Goal: Task Accomplishment & Management: Complete application form

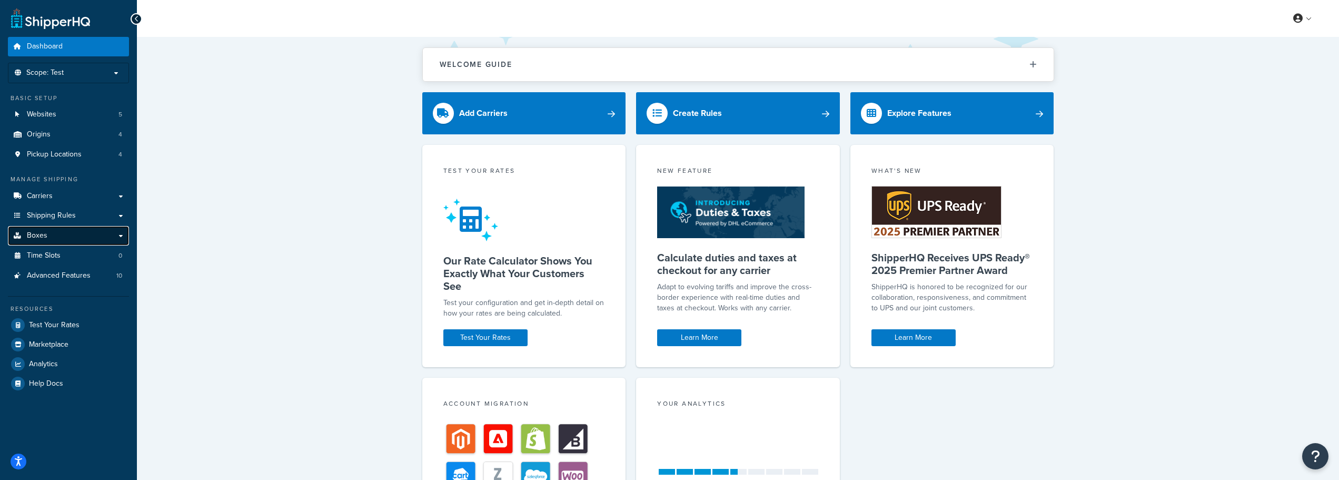
click at [43, 231] on span "Boxes" at bounding box center [37, 235] width 21 height 9
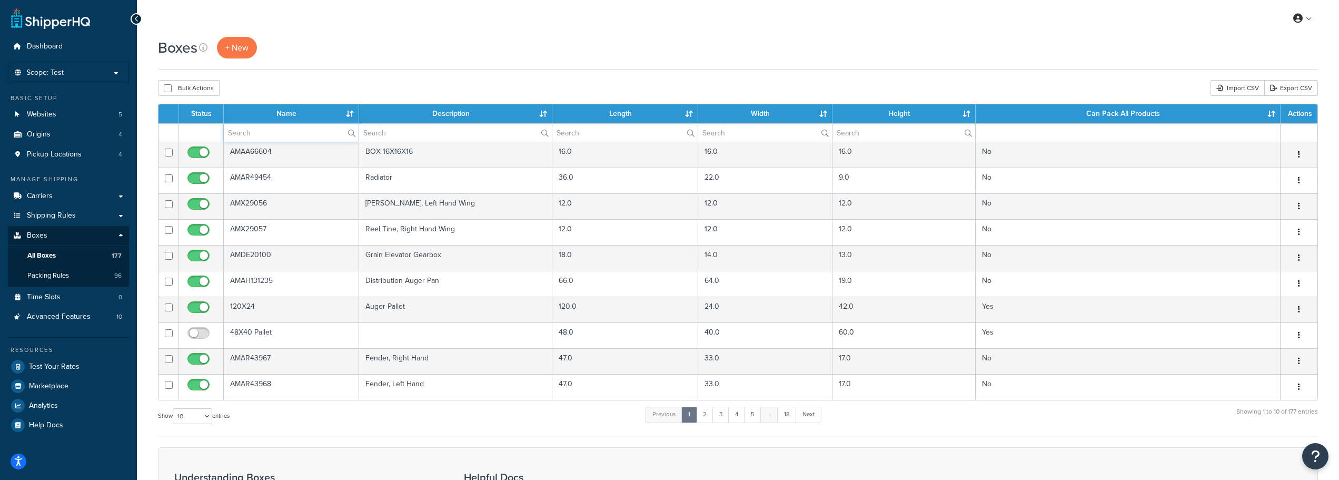
click at [259, 126] on input "text" at bounding box center [291, 133] width 135 height 18
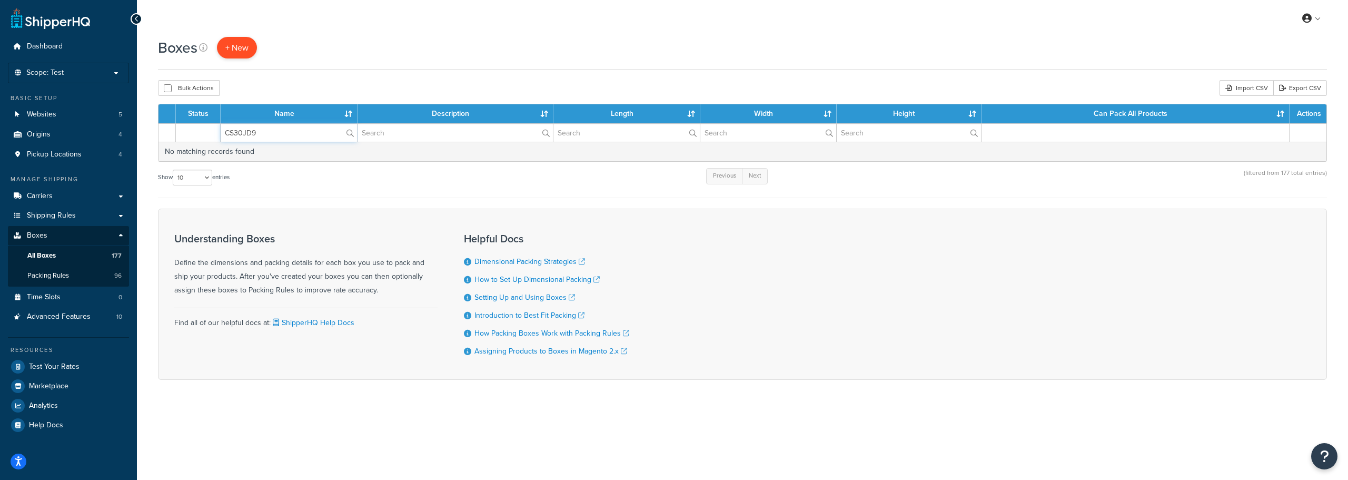
type input "CS30JD9"
click at [238, 48] on span "+ New" at bounding box center [236, 48] width 23 height 12
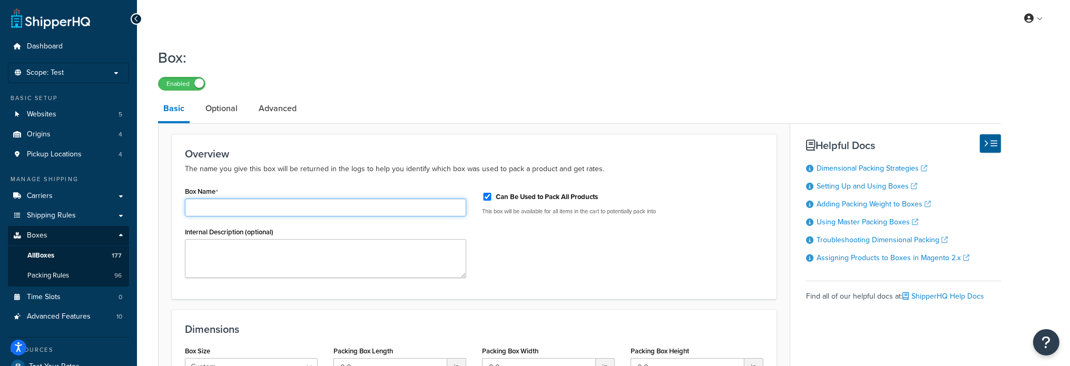
click at [282, 204] on input "Box Name" at bounding box center [325, 208] width 281 height 18
paste input "CS30JD9"
type input "CS30JD9"
click at [486, 196] on input "Can Be Used to Pack All Products" at bounding box center [487, 197] width 11 height 8
checkbox input "false"
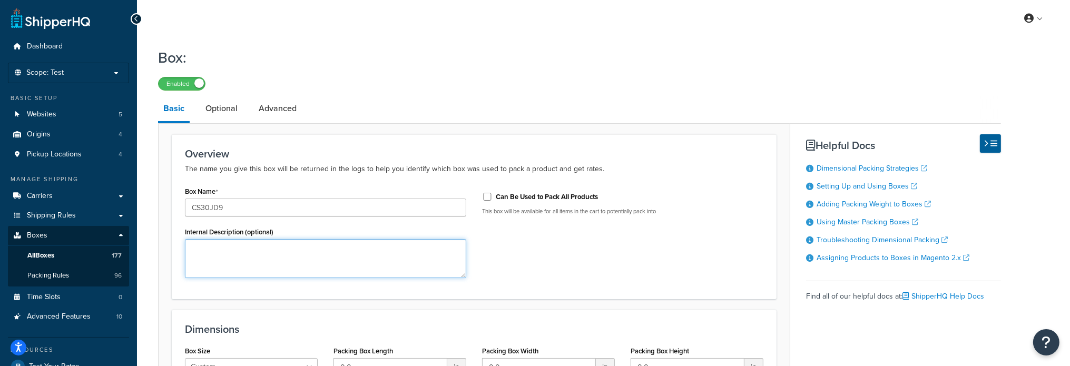
click at [220, 254] on textarea "Internal Description (optional)" at bounding box center [325, 258] width 281 height 39
paste textarea "Poly Skid Plate Kit, 30'"
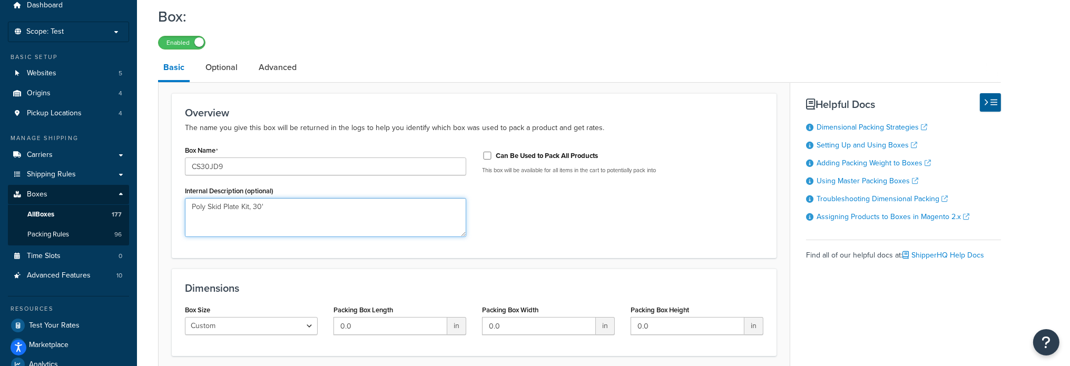
scroll to position [126, 0]
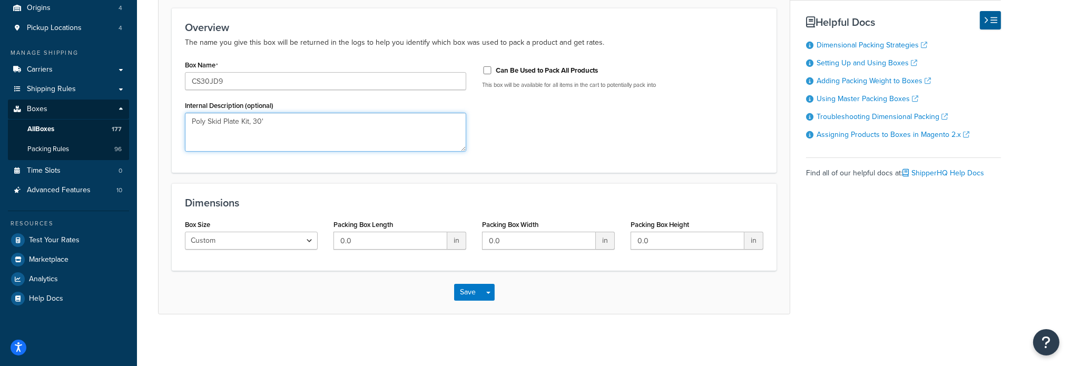
type textarea "Poly Skid Plate Kit, 30'"
click at [360, 238] on input "0.0" at bounding box center [390, 241] width 114 height 18
drag, startPoint x: 360, startPoint y: 237, endPoint x: 333, endPoint y: 235, distance: 27.4
click at [333, 235] on input "0.0" at bounding box center [390, 241] width 114 height 18
type input "53"
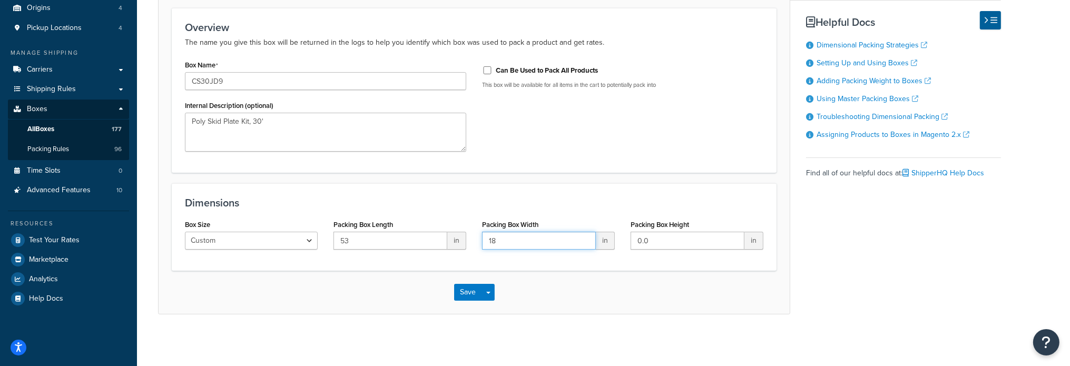
type input "18"
type input "5"
click at [480, 289] on button "Save" at bounding box center [468, 292] width 28 height 17
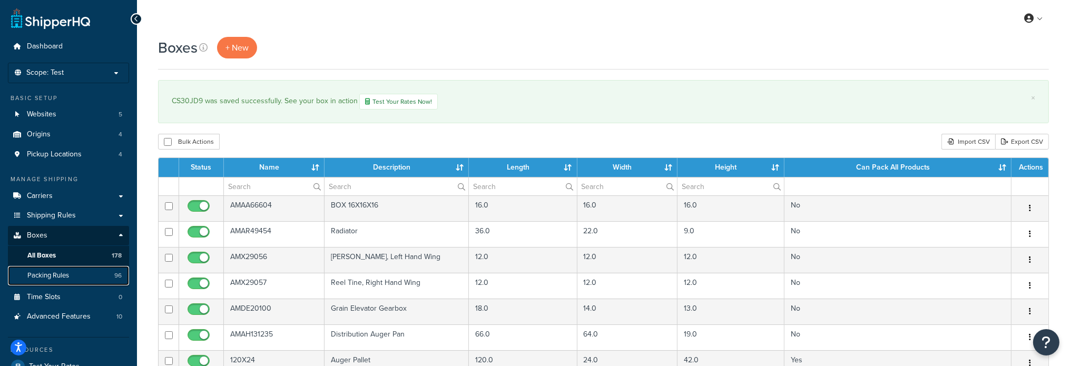
click at [52, 272] on span "Packing Rules" at bounding box center [48, 275] width 42 height 9
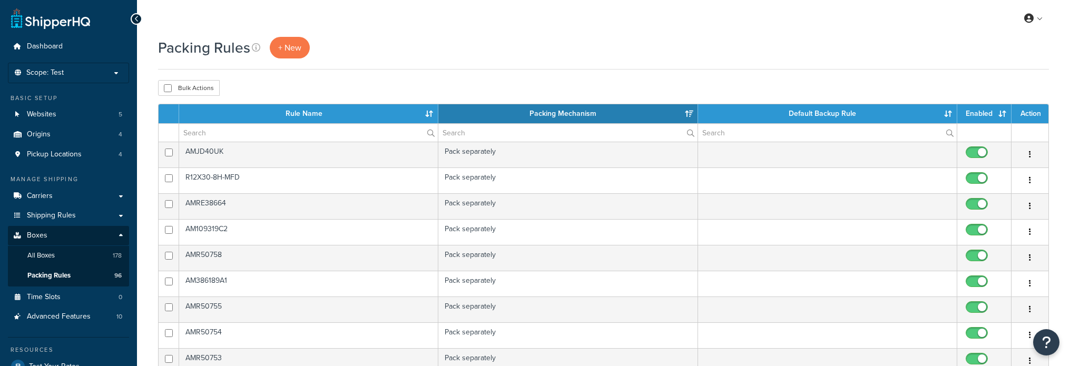
select select "15"
click at [288, 48] on span "+ New" at bounding box center [289, 48] width 23 height 12
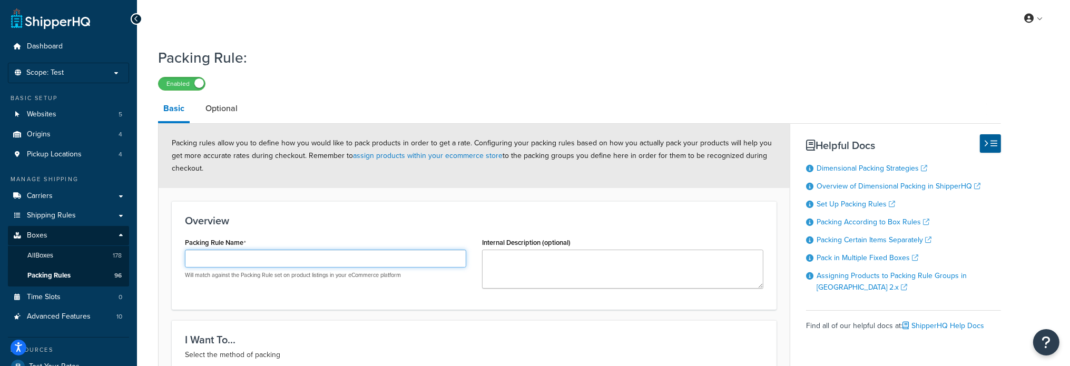
click at [253, 259] on input "Packing Rule Name" at bounding box center [325, 259] width 281 height 18
paste input "CS30JD9"
type input "CS30JD9"
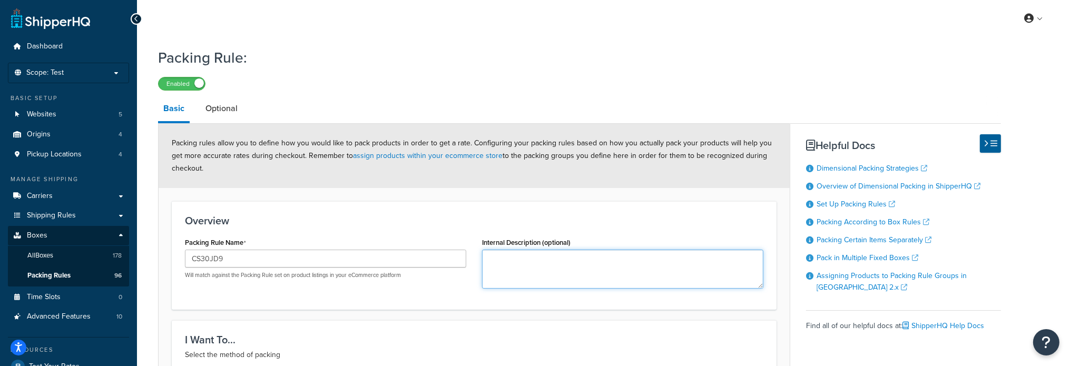
click at [487, 262] on textarea "Internal Description (optional)" at bounding box center [622, 269] width 281 height 39
paste textarea "Poly Skid Plate Kit, 30'"
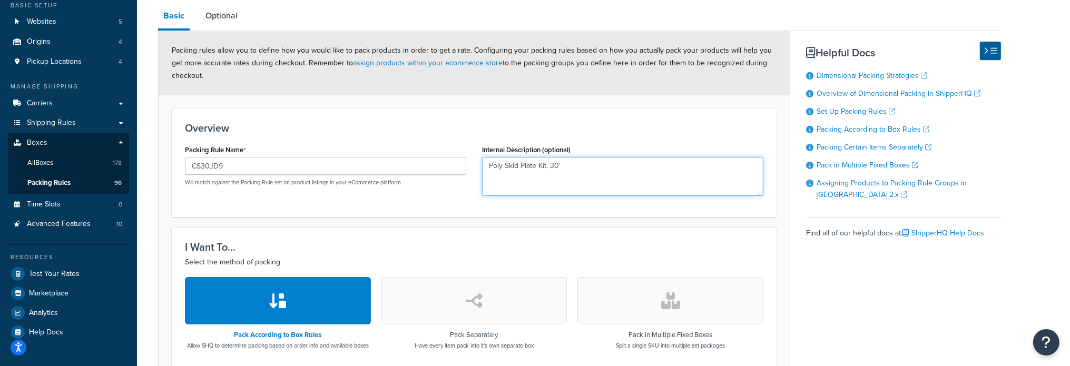
scroll to position [158, 0]
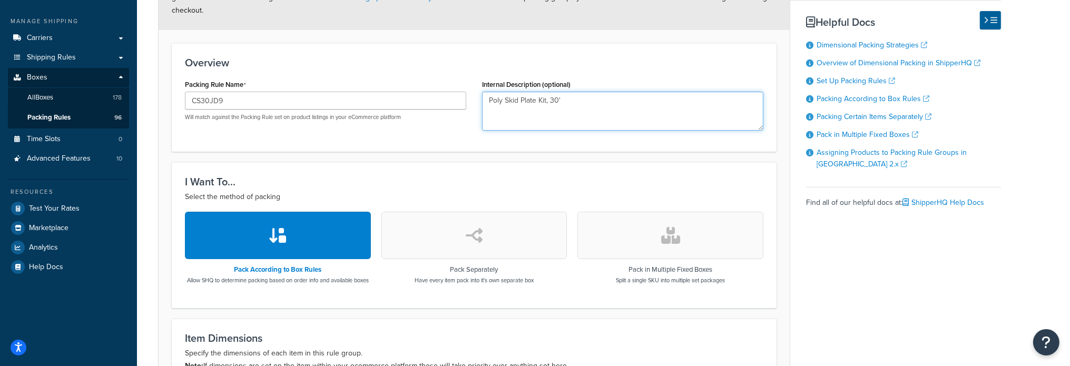
type textarea "Poly Skid Plate Kit, 30'"
click at [535, 238] on button "button" at bounding box center [474, 235] width 186 height 47
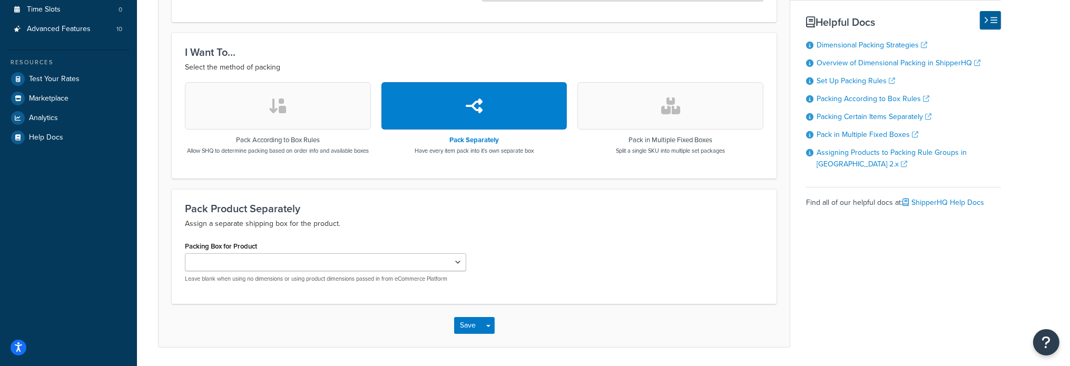
scroll to position [316, 0]
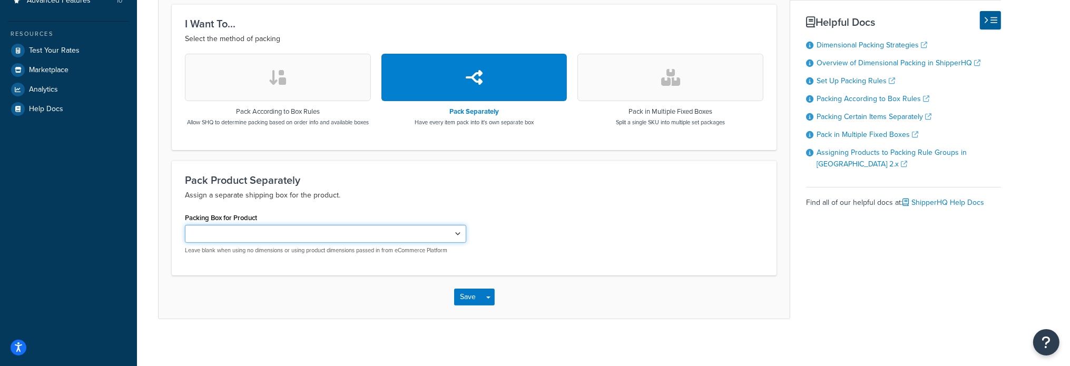
click at [402, 241] on select "AMAA66604 AMAR49454 AMX29056 AMX29057 AMDE20100 AMAH131235 AMAR43967 AMAR43968 …" at bounding box center [325, 234] width 281 height 18
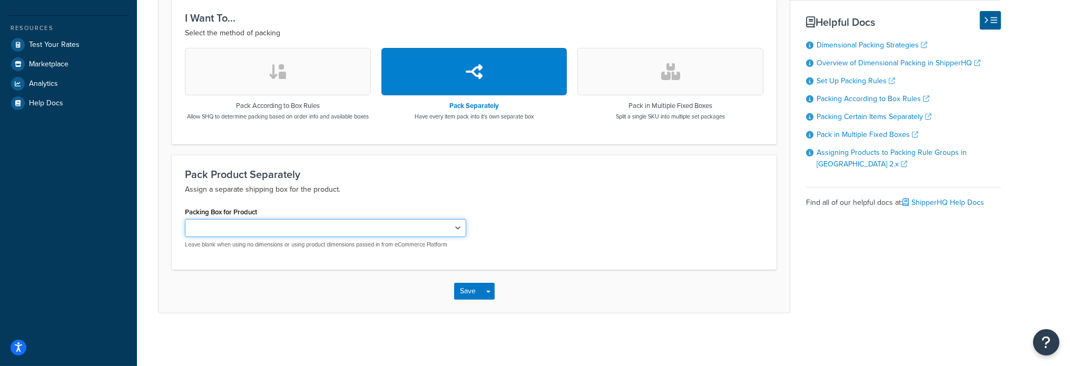
scroll to position [329, 0]
click at [457, 228] on select "AMAA66604 AMAR49454 AMX29056 AMX29057 AMDE20100 AMAH131235 AMAR43967 AMAR43968 …" at bounding box center [325, 228] width 281 height 18
select select "742903"
click at [185, 219] on select "AMAA66604 AMAR49454 AMX29056 AMX29057 AMDE20100 AMAH131235 AMAR43967 AMAR43968 …" at bounding box center [325, 228] width 281 height 18
click at [473, 286] on button "Save" at bounding box center [468, 291] width 28 height 17
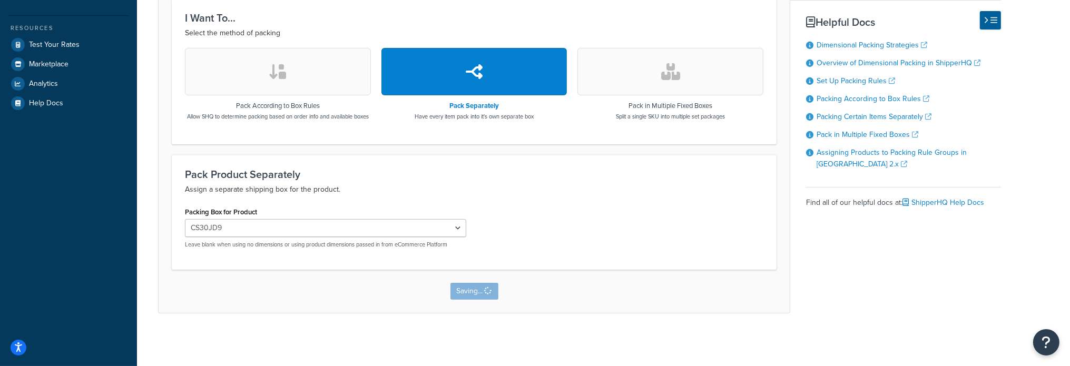
scroll to position [0, 0]
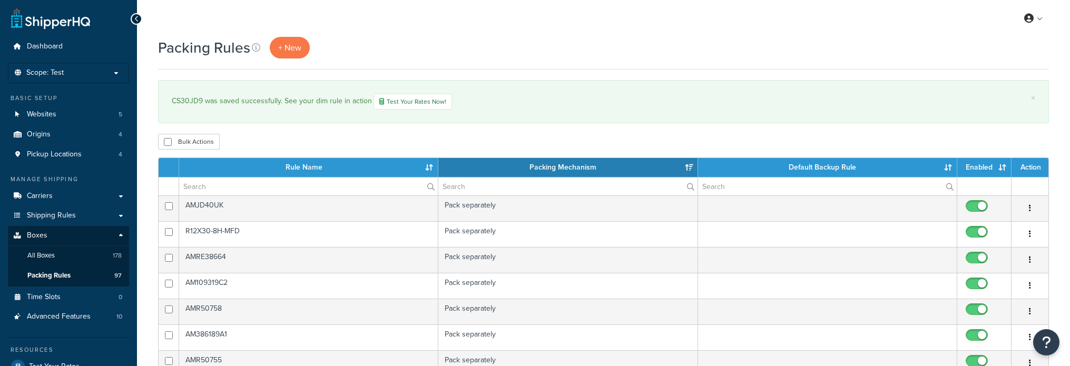
select select "15"
click at [42, 69] on span "Scope: Test" at bounding box center [44, 72] width 37 height 9
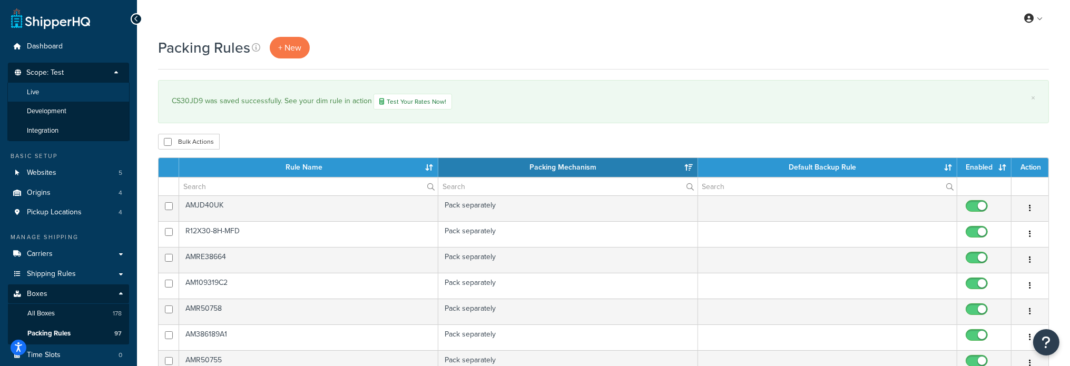
click at [32, 93] on span "Live" at bounding box center [33, 92] width 12 height 9
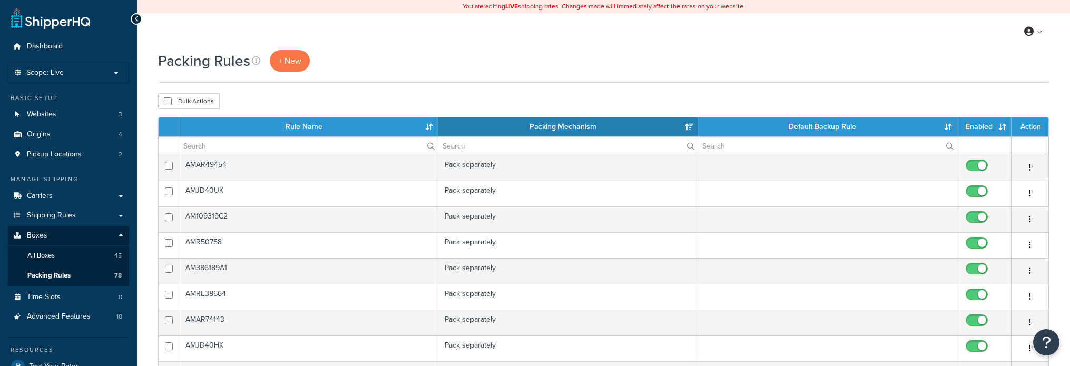
select select "15"
click at [282, 64] on span "+ New" at bounding box center [289, 61] width 23 height 12
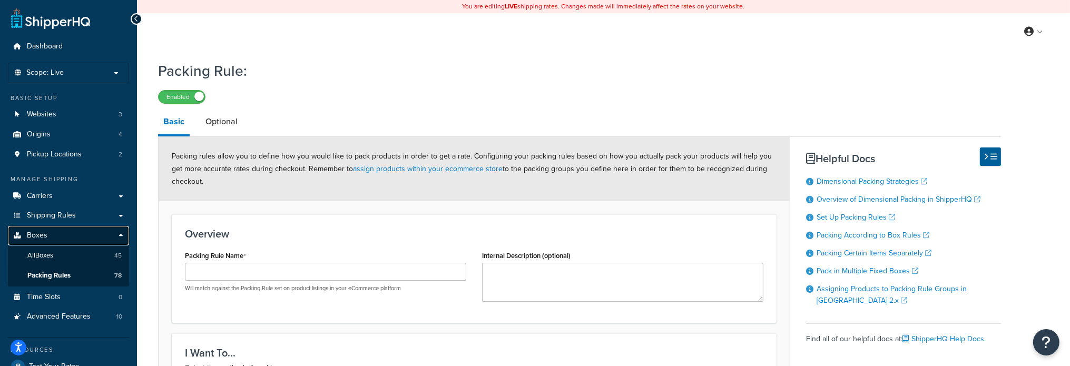
click at [35, 236] on span "Boxes" at bounding box center [37, 235] width 21 height 9
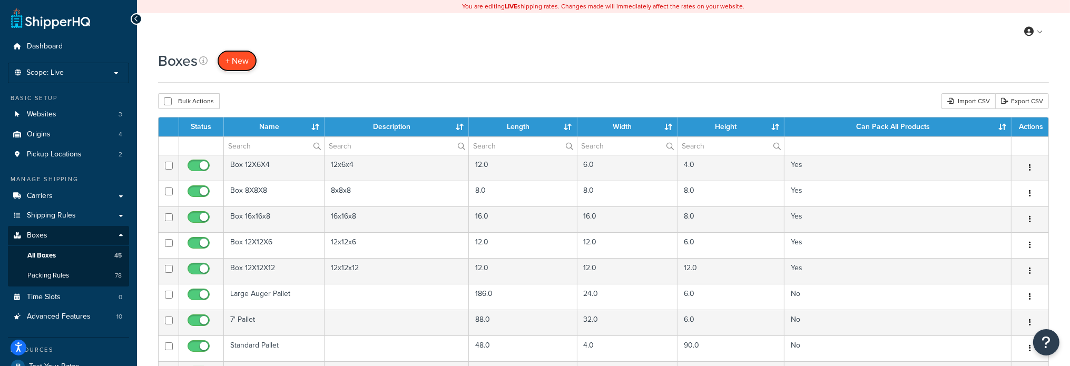
click at [236, 61] on span "+ New" at bounding box center [236, 61] width 23 height 12
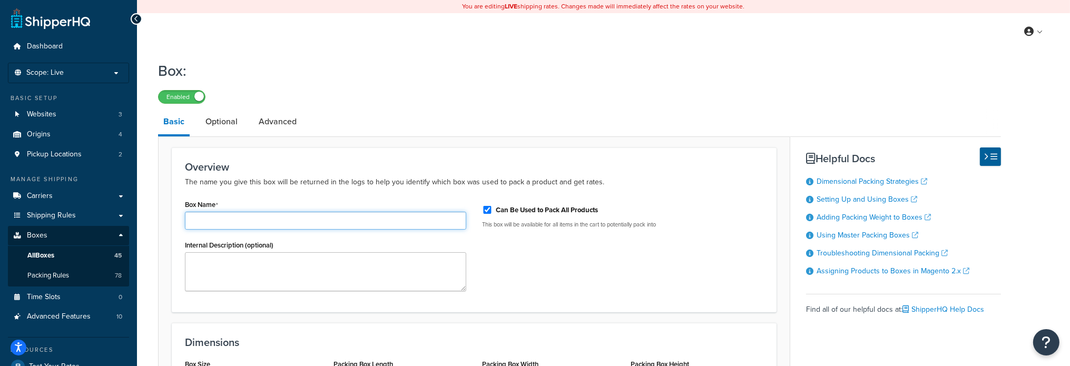
click at [356, 216] on input "Box Name" at bounding box center [325, 221] width 281 height 18
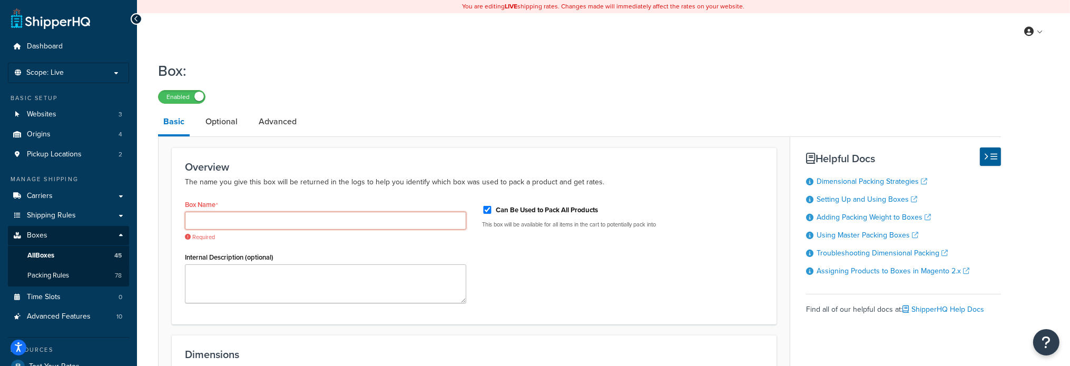
drag, startPoint x: 352, startPoint y: 211, endPoint x: 234, endPoint y: 218, distance: 118.2
click at [234, 218] on input "Box Name" at bounding box center [325, 221] width 281 height 18
paste input "CS30JD9"
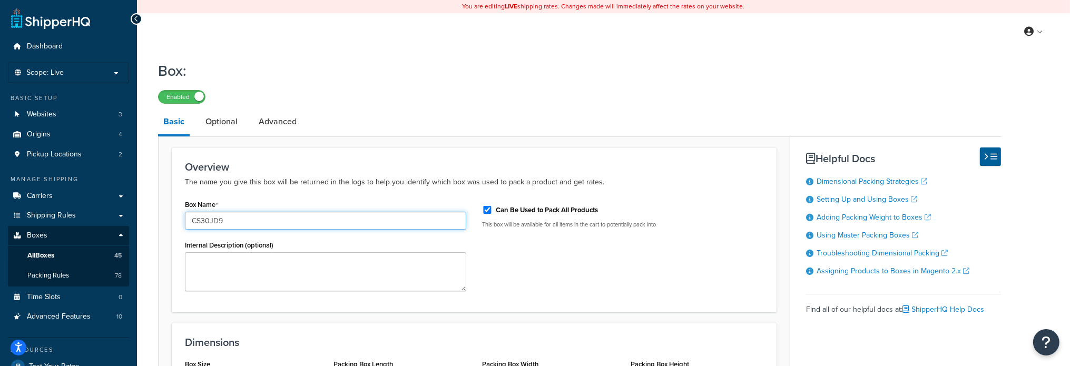
type input "CS30JD9"
click at [486, 209] on input "Can Be Used to Pack All Products" at bounding box center [487, 210] width 11 height 8
checkbox input "false"
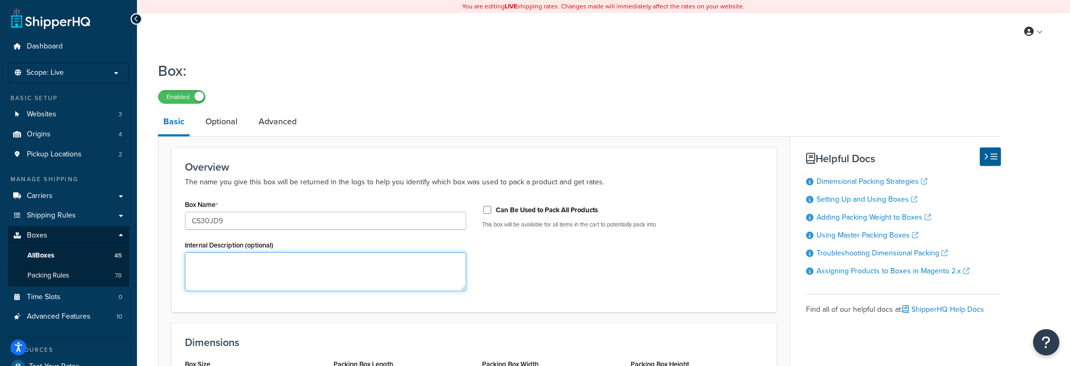
click at [232, 262] on textarea "Internal Description (optional)" at bounding box center [325, 271] width 281 height 39
paste textarea "Poly Skid Plate Kit, 30'"
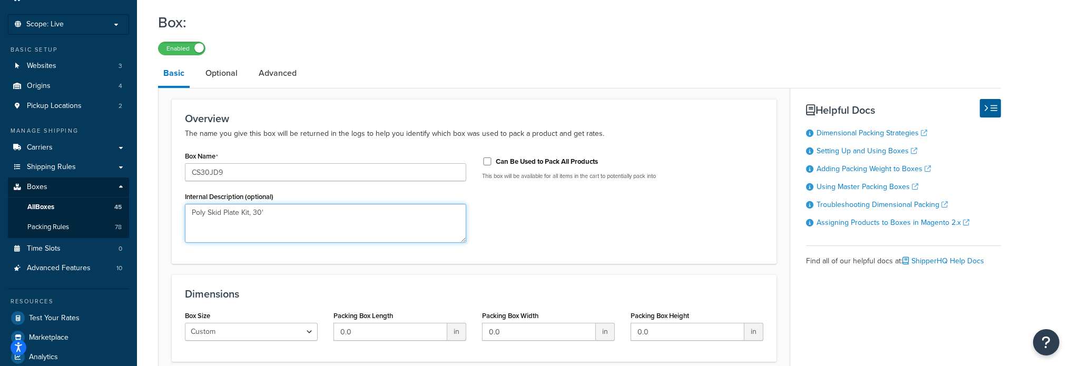
scroll to position [140, 0]
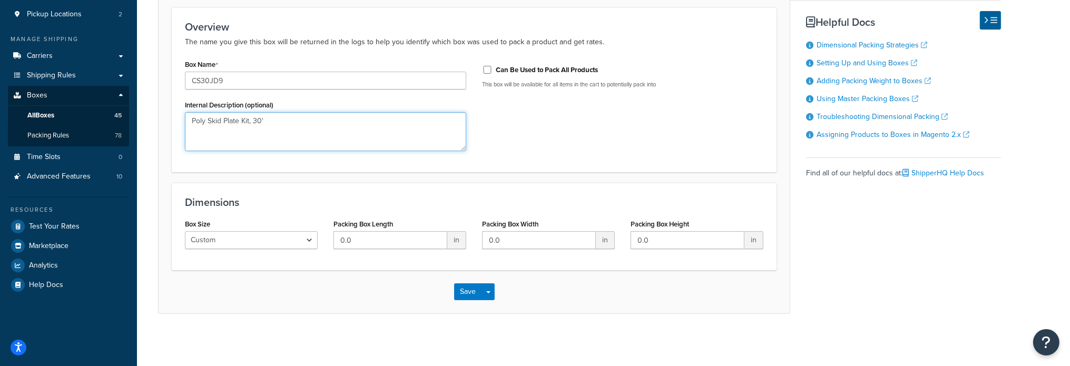
type textarea "Poly Skid Plate Kit, 30'"
click at [374, 242] on input "0.0" at bounding box center [390, 240] width 114 height 18
type input "53"
type input "18"
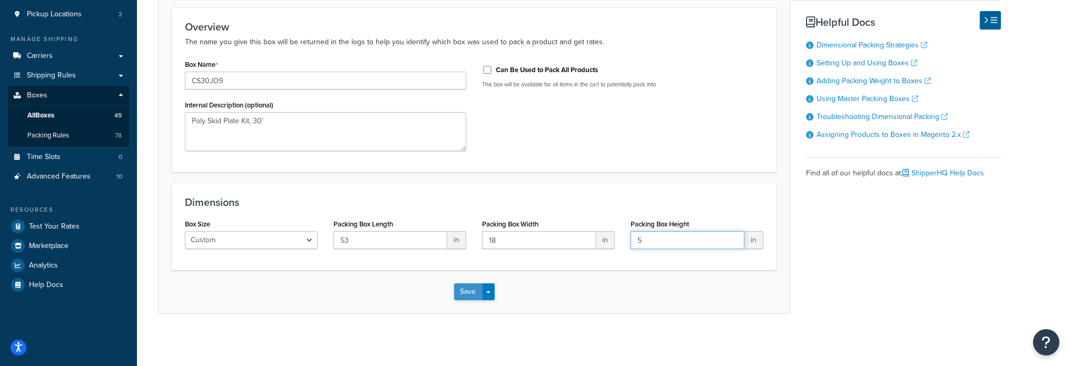
type input "5"
click at [474, 290] on button "Save" at bounding box center [468, 291] width 28 height 17
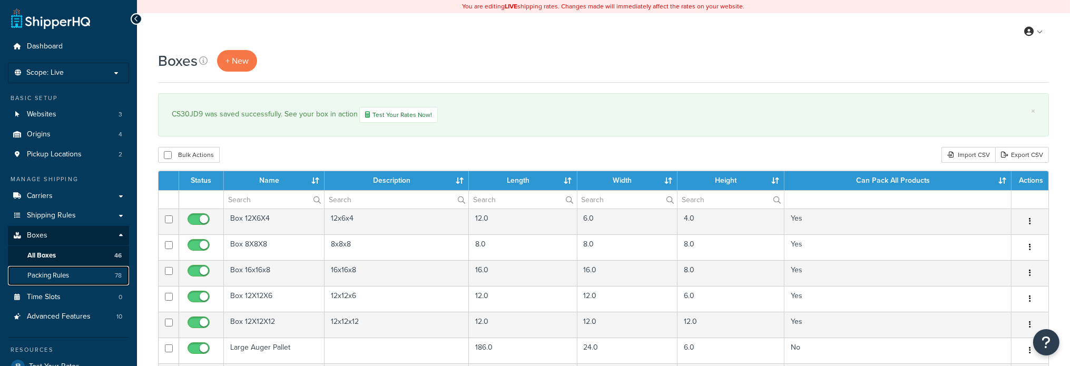
click at [69, 278] on span "Packing Rules" at bounding box center [48, 275] width 42 height 9
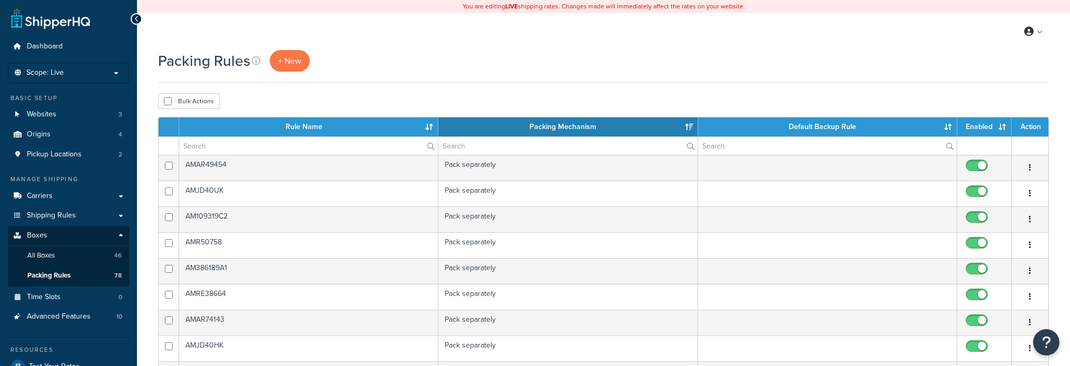
select select "15"
click at [302, 54] on link "+ New" at bounding box center [290, 61] width 40 height 22
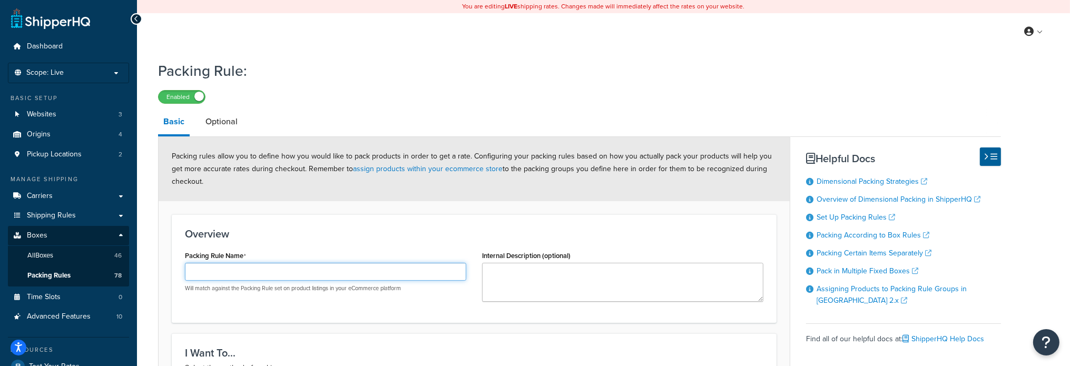
click at [228, 271] on input "Packing Rule Name" at bounding box center [325, 272] width 281 height 18
paste input "CS30JD9"
type input "CS30JD9"
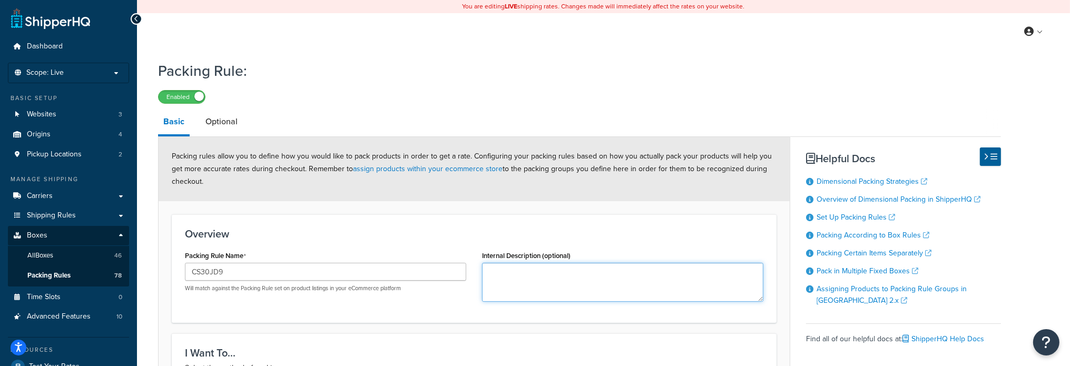
click at [512, 267] on textarea "Internal Description (optional)" at bounding box center [622, 282] width 281 height 39
paste textarea "Poly Skid Plate Kit, 30'"
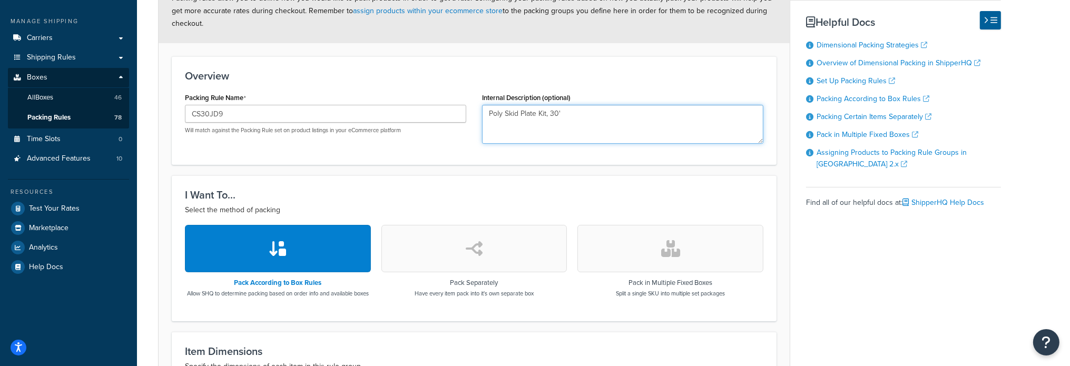
type textarea "Poly Skid Plate Kit, 30'"
click at [492, 249] on button "button" at bounding box center [474, 248] width 186 height 47
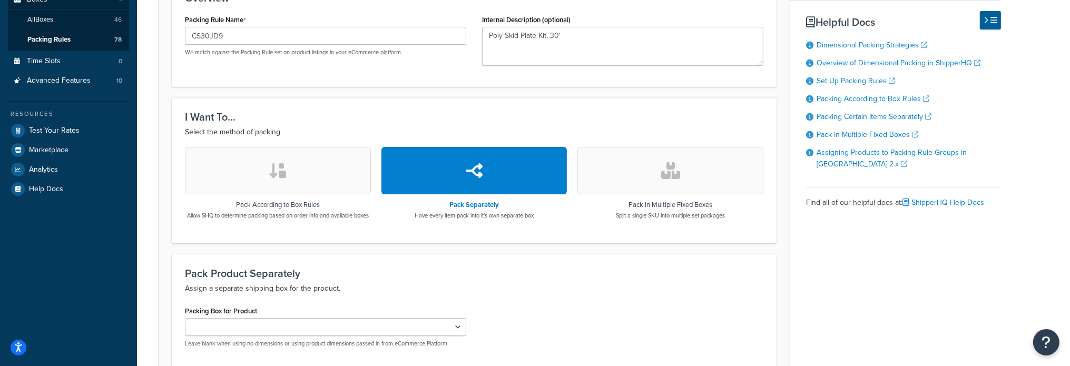
scroll to position [316, 0]
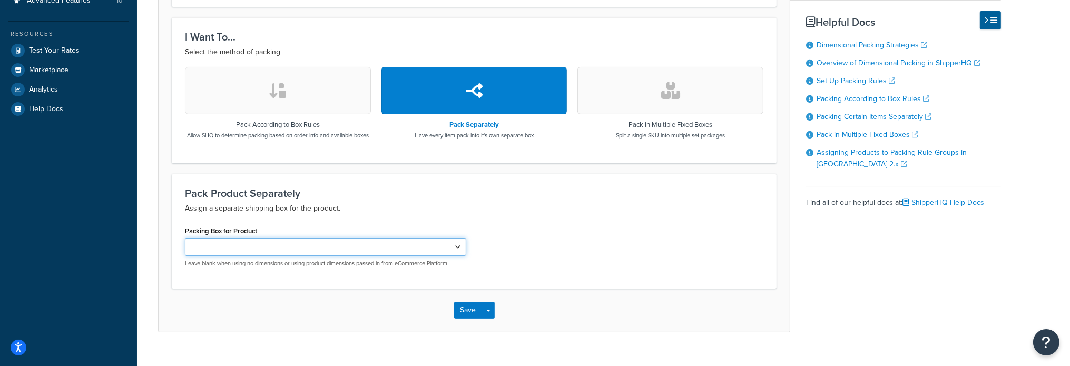
click at [452, 256] on select "Large Auger Pallet 7' Pallet Standard Pallet AM109319C2 AMAR39587 AMR50754 AMAR…" at bounding box center [325, 247] width 281 height 18
select select "742904"
click at [185, 245] on select "Large Auger Pallet 7' Pallet Standard Pallet AM109319C2 AMAR39587 AMR50754 AMAR…" at bounding box center [325, 247] width 281 height 18
click at [470, 314] on button "Save" at bounding box center [468, 310] width 28 height 17
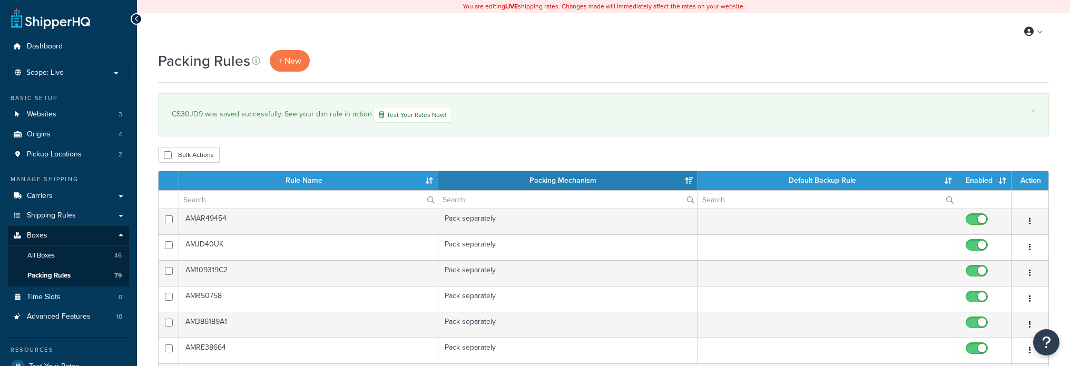
select select "15"
